Goal: Find specific page/section: Find specific page/section

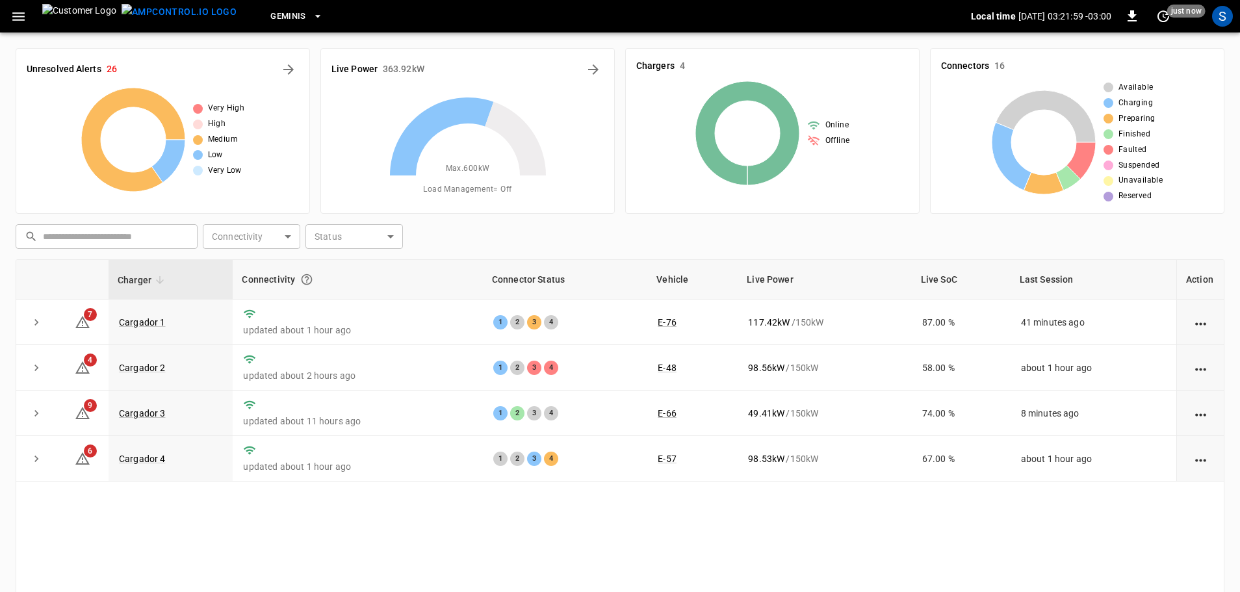
scroll to position [65, 0]
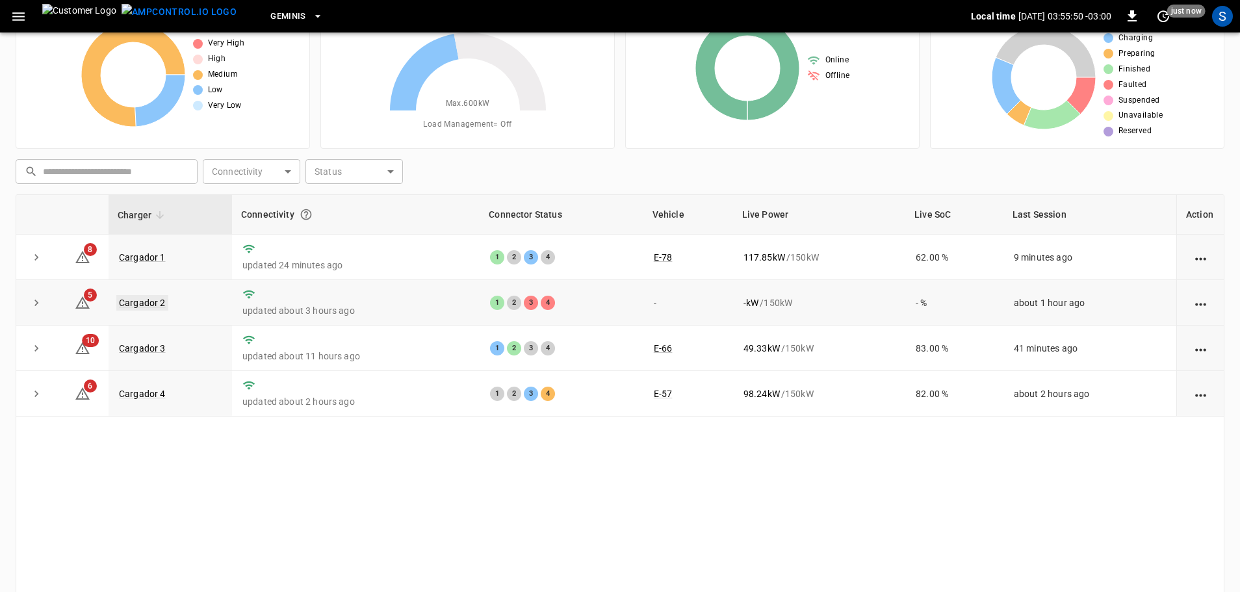
click at [150, 309] on link "Cargador 2" at bounding box center [142, 303] width 52 height 16
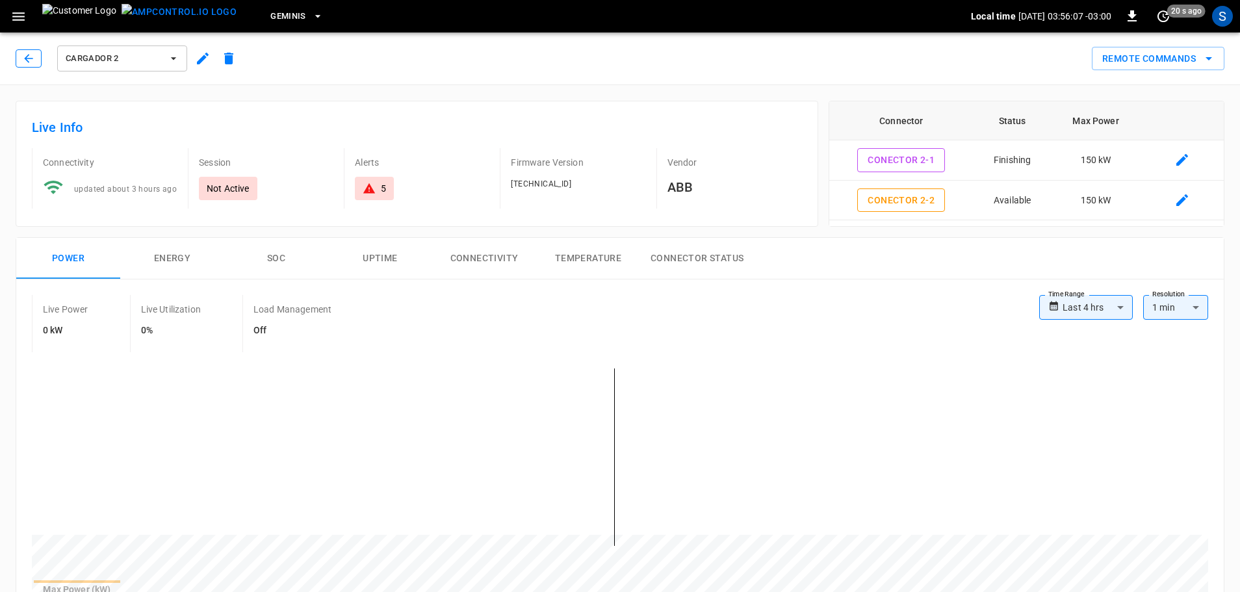
click at [31, 59] on icon "button" at bounding box center [28, 58] width 13 height 13
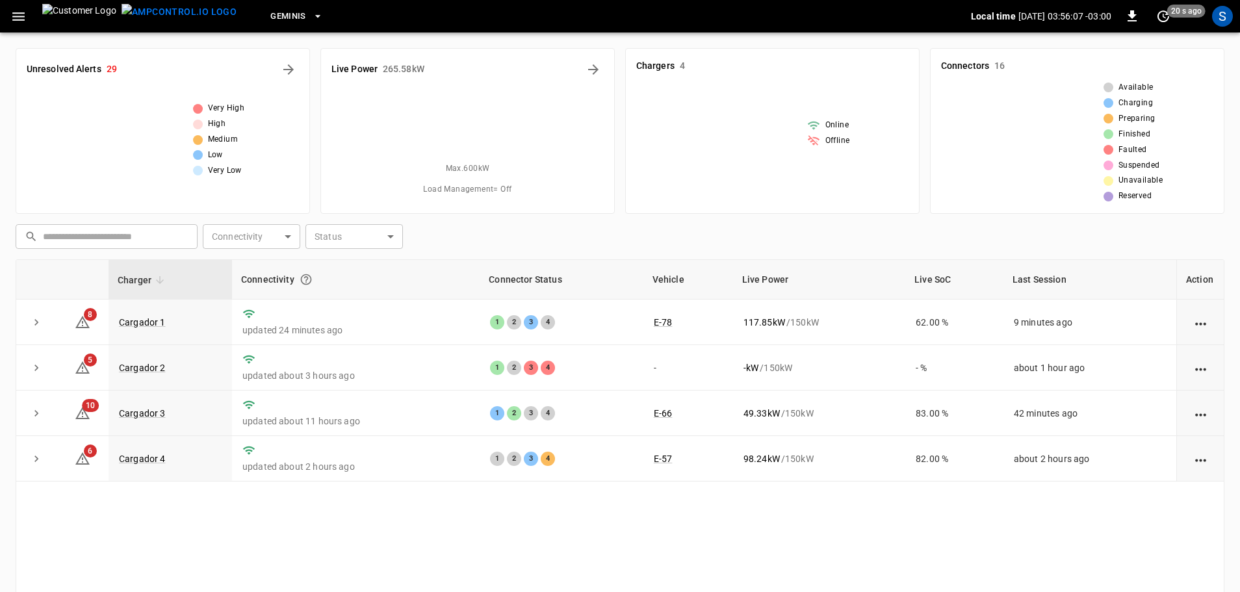
scroll to position [65, 0]
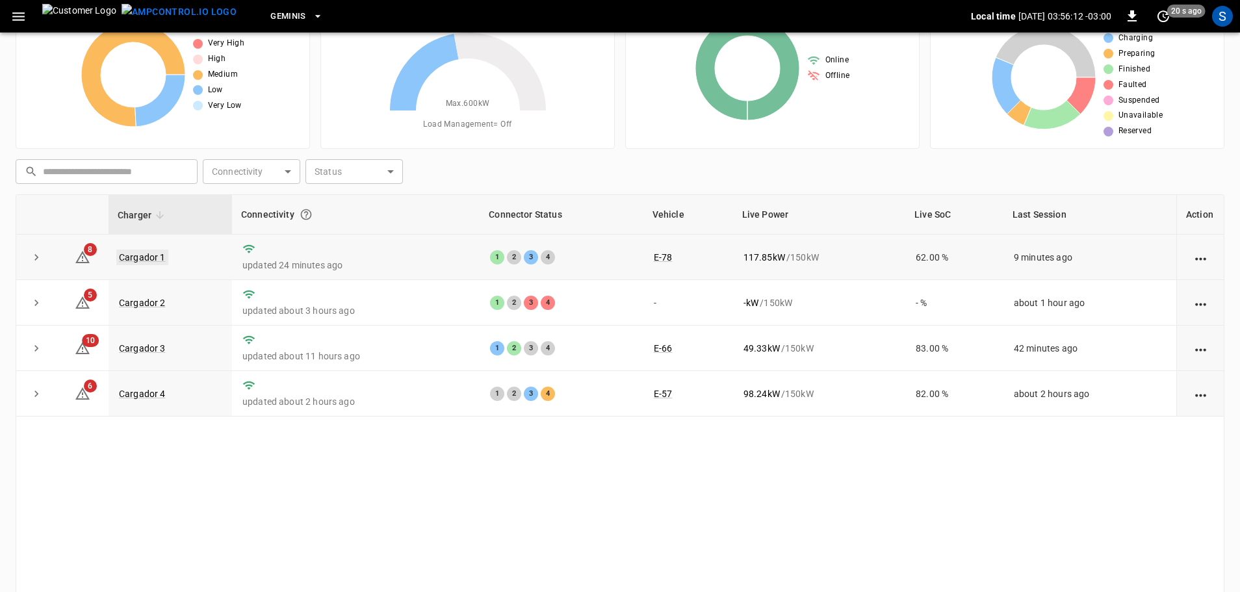
click at [151, 263] on link "Cargador 1" at bounding box center [142, 258] width 52 height 16
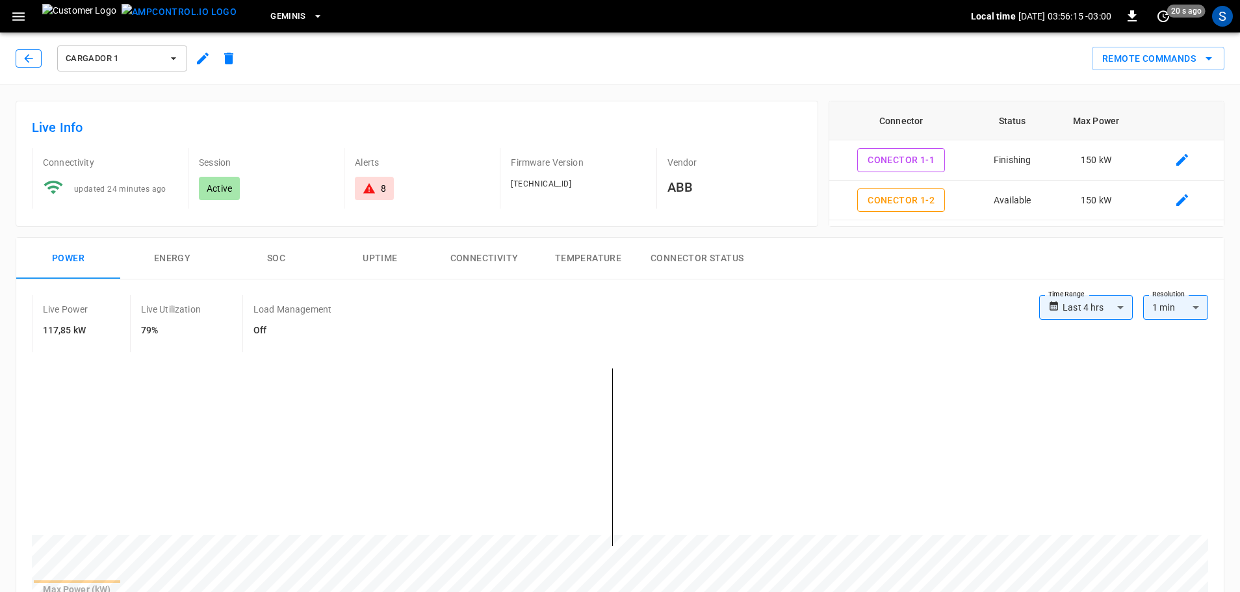
click at [32, 59] on icon "button" at bounding box center [28, 58] width 8 height 8
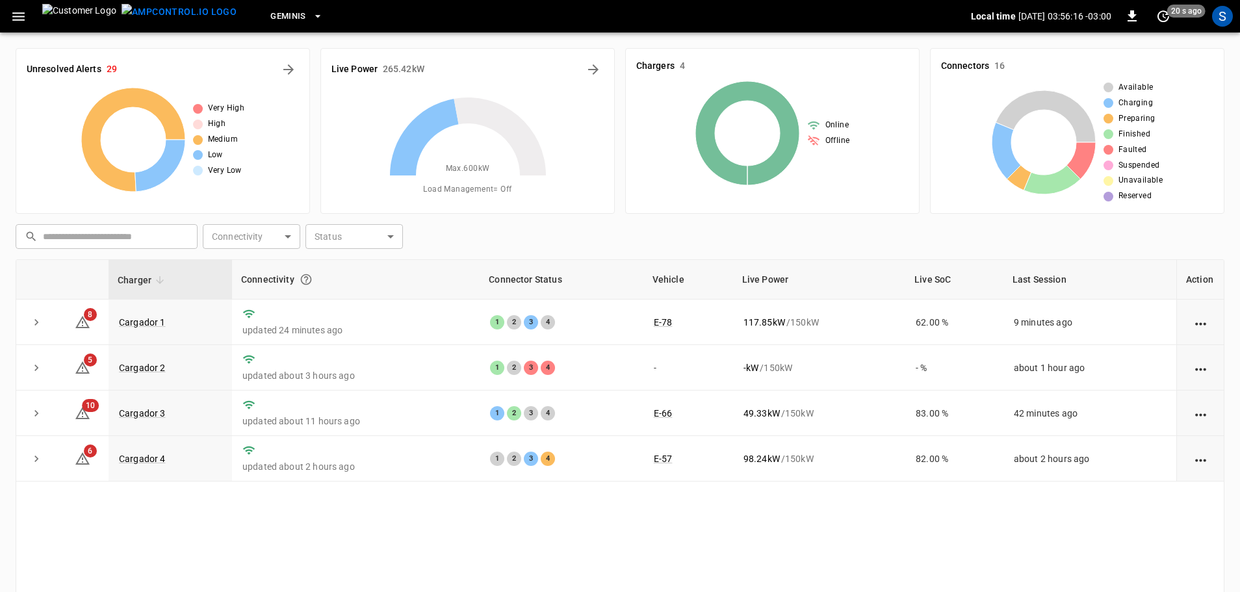
scroll to position [65, 0]
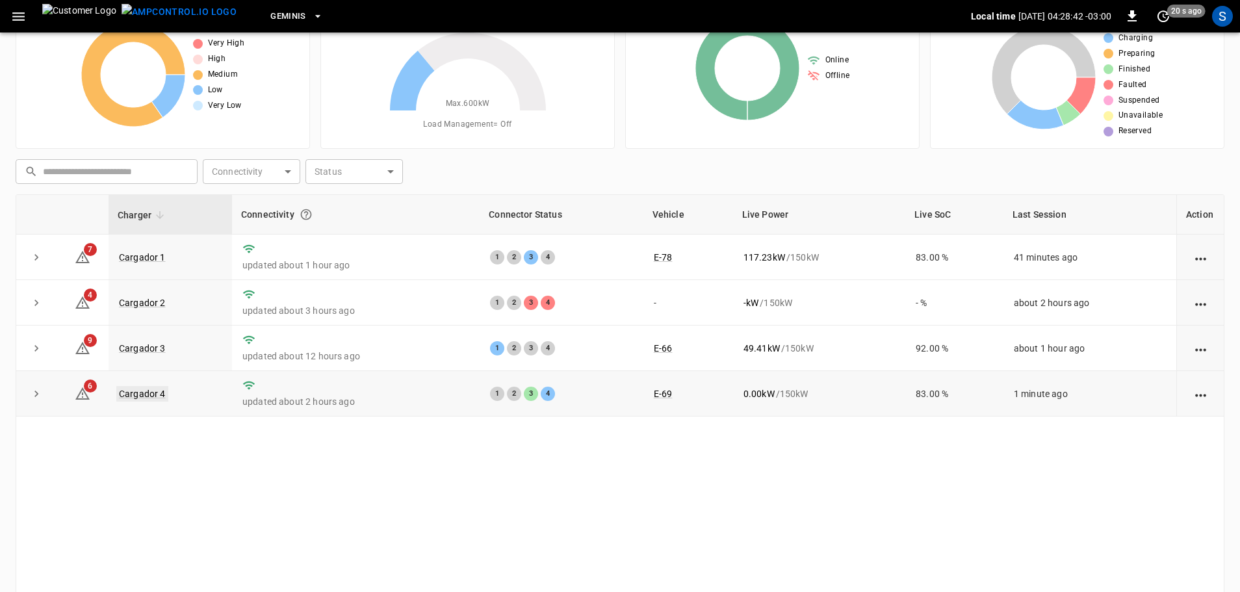
click at [151, 398] on link "Cargador 4" at bounding box center [142, 394] width 52 height 16
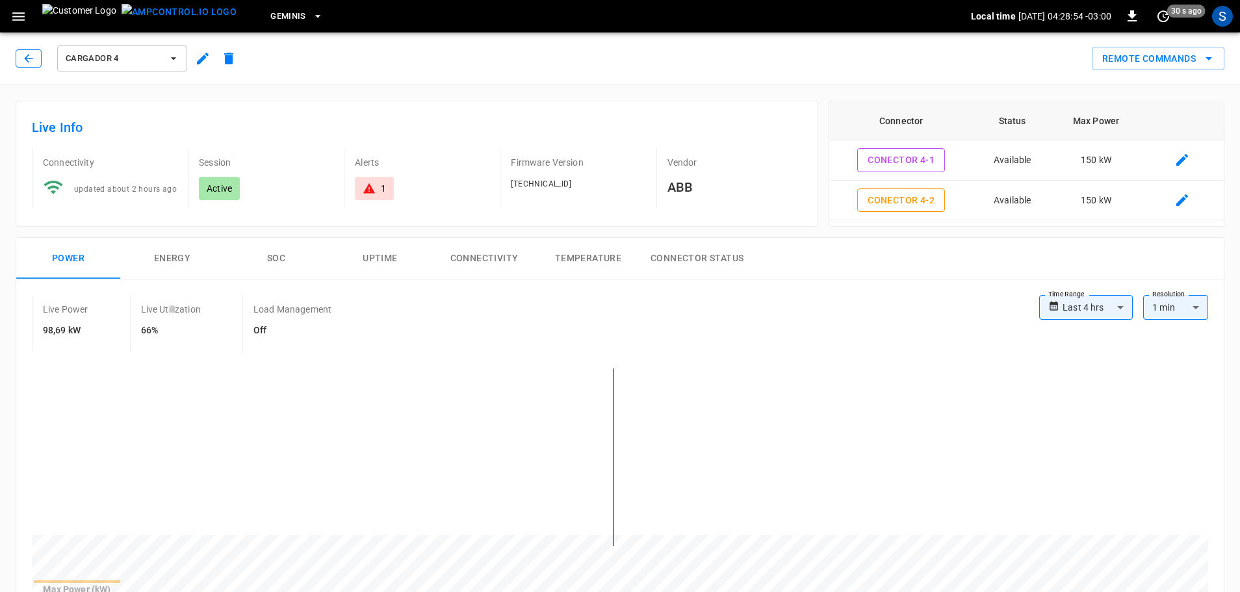
click at [20, 59] on button "button" at bounding box center [29, 58] width 26 height 18
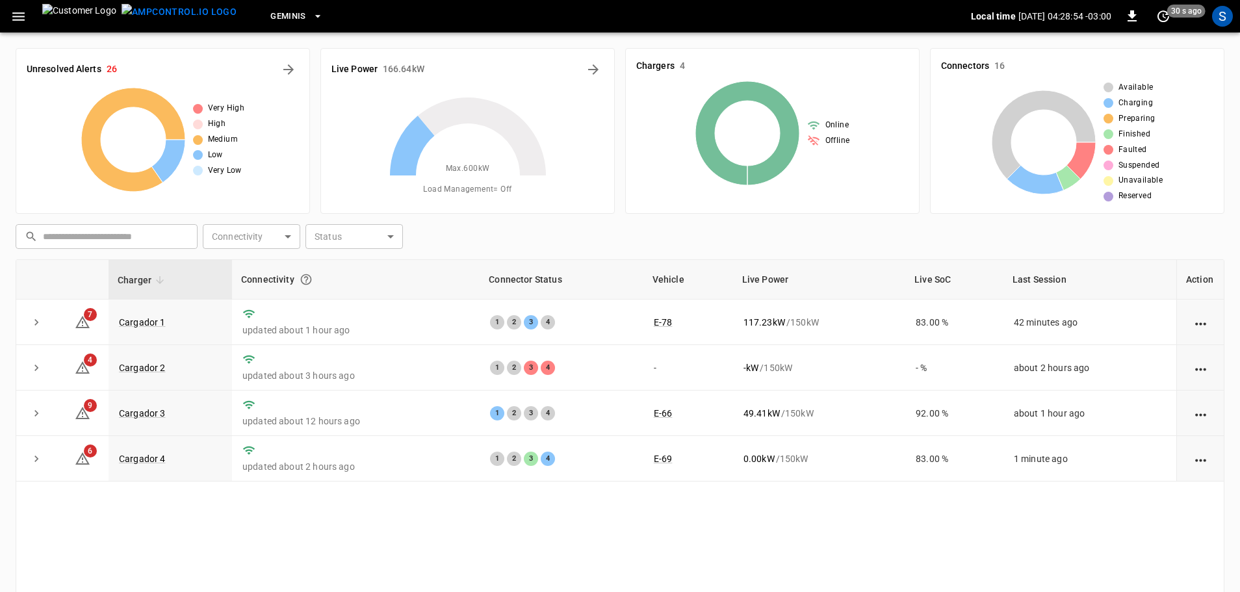
scroll to position [65, 0]
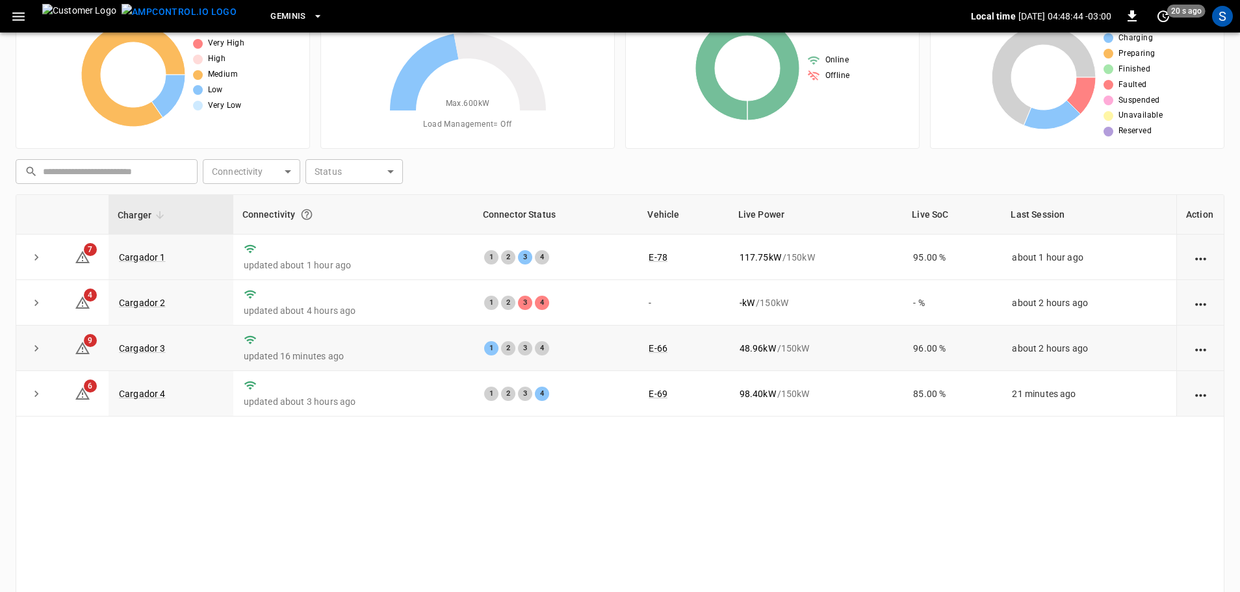
click at [491, 335] on td "1 2 3 4" at bounding box center [556, 349] width 165 height 46
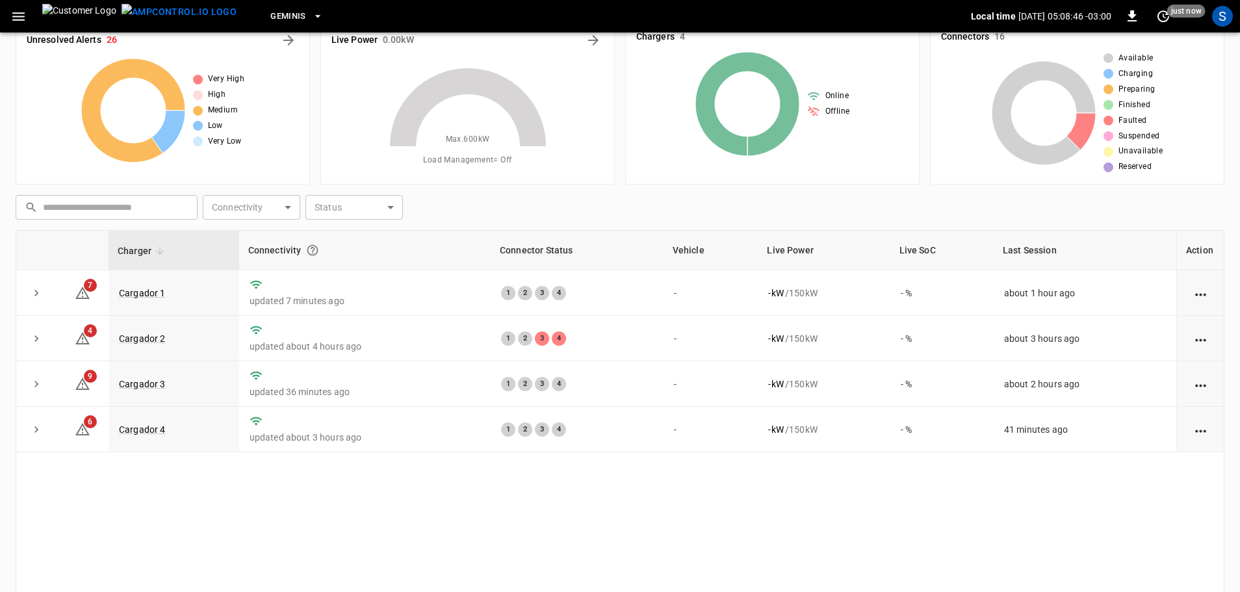
scroll to position [0, 0]
